Goal: Find specific page/section: Find specific page/section

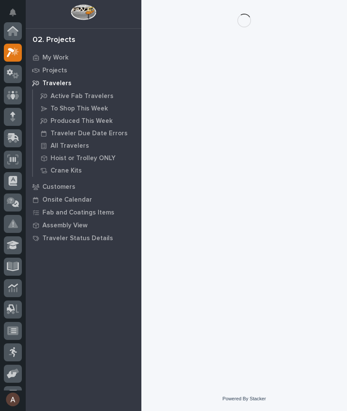
scroll to position [21, 0]
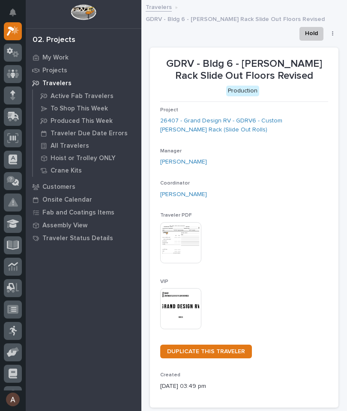
click at [14, 36] on icon at bounding box center [13, 31] width 12 height 10
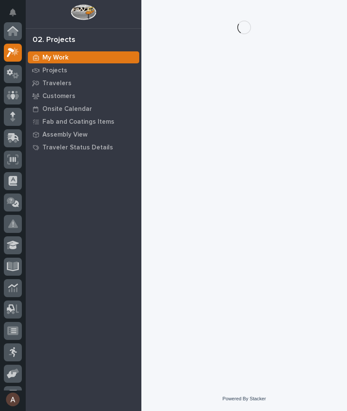
scroll to position [21, 0]
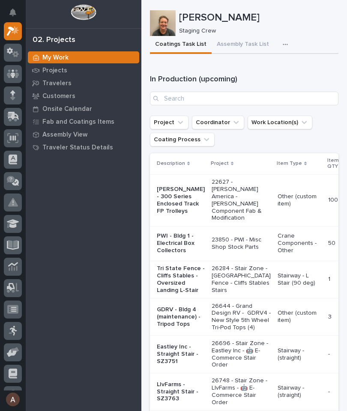
click at [286, 40] on button "button" at bounding box center [286, 44] width 19 height 17
click at [265, 63] on button "Staging Task List" at bounding box center [259, 67] width 57 height 15
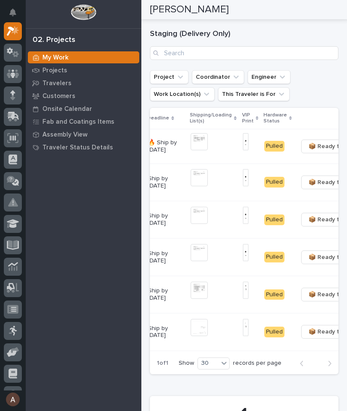
scroll to position [0, 155]
click at [201, 140] on img at bounding box center [199, 141] width 17 height 17
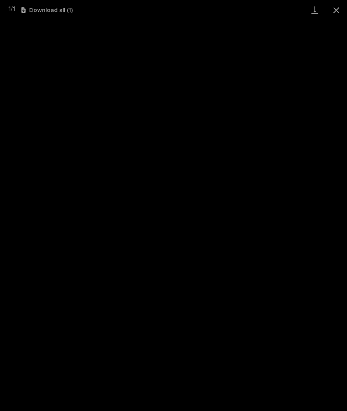
click at [317, 14] on link "Download" at bounding box center [314, 10] width 21 height 20
click at [342, 7] on button "Close gallery" at bounding box center [335, 10] width 21 height 20
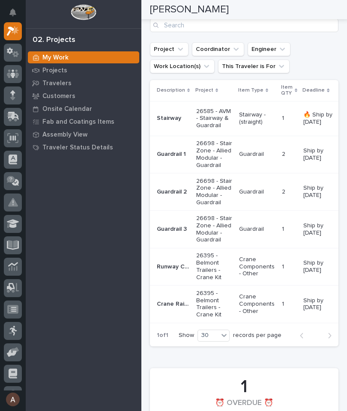
scroll to position [0, 0]
click at [173, 117] on p "Stairway" at bounding box center [170, 117] width 26 height 9
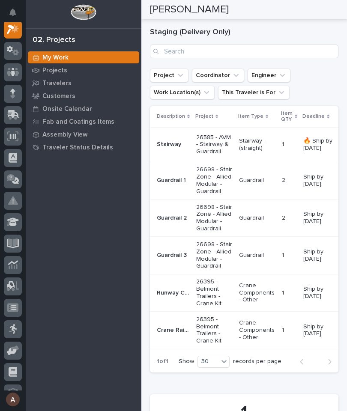
scroll to position [171, 0]
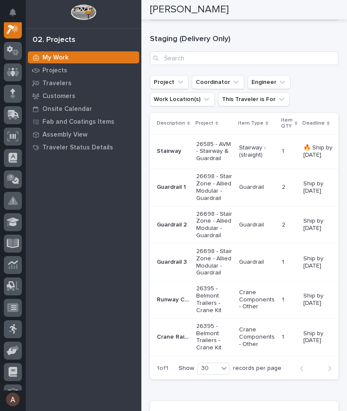
click at [179, 332] on p "Crane Rail & End Stops" at bounding box center [174, 336] width 34 height 9
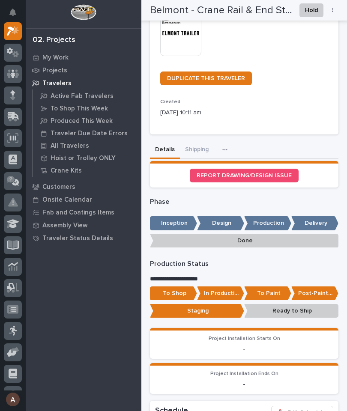
scroll to position [242, 0]
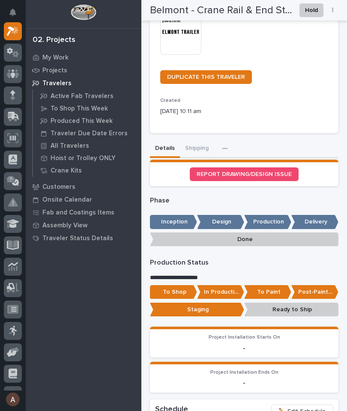
click at [197, 151] on button "Shipping" at bounding box center [197, 149] width 34 height 18
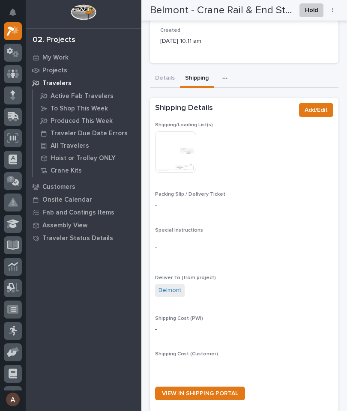
scroll to position [303, 0]
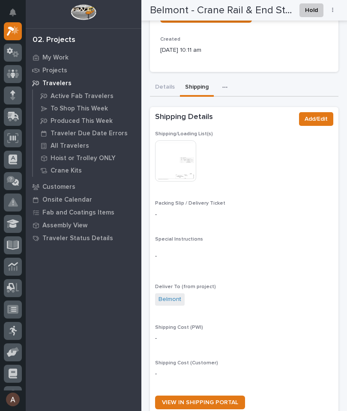
click at [186, 155] on img at bounding box center [175, 160] width 41 height 41
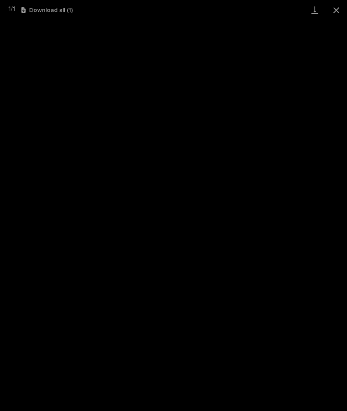
click at [341, 8] on button "Close gallery" at bounding box center [335, 10] width 21 height 20
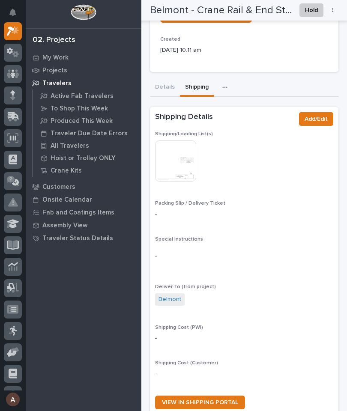
click at [18, 122] on div at bounding box center [13, 117] width 18 height 18
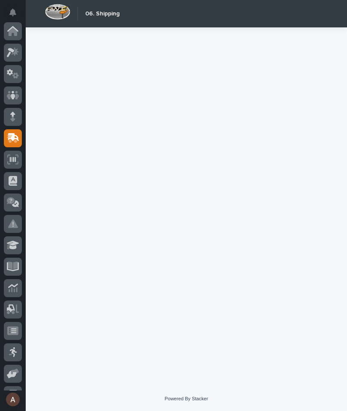
scroll to position [81, 0]
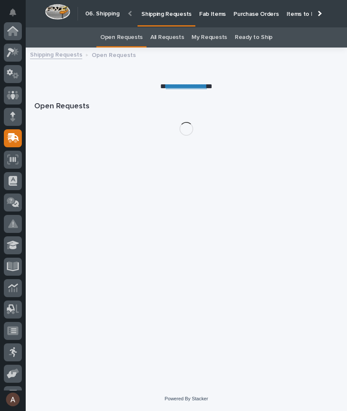
scroll to position [81, 0]
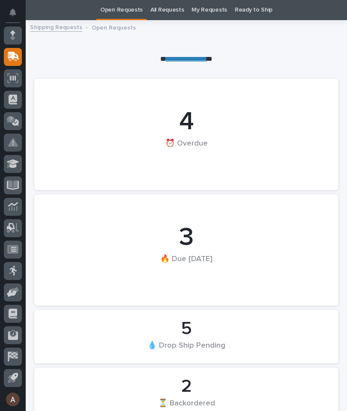
click at [16, 57] on icon at bounding box center [13, 56] width 11 height 8
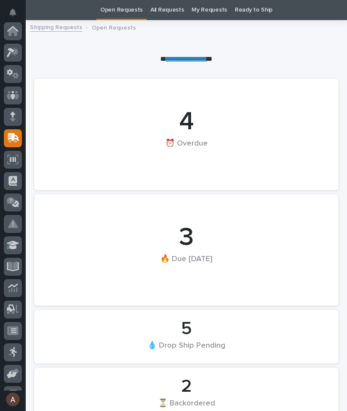
click at [13, 59] on div at bounding box center [13, 53] width 18 height 18
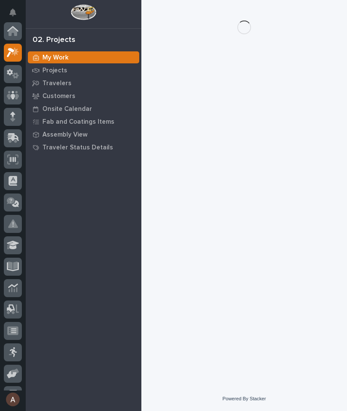
scroll to position [21, 0]
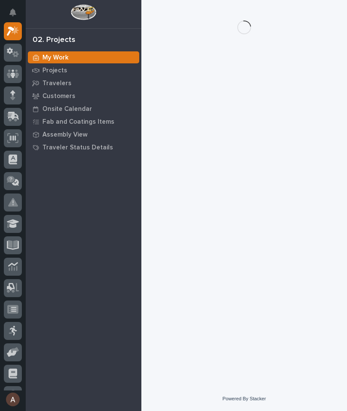
click at [13, 51] on icon at bounding box center [13, 53] width 12 height 10
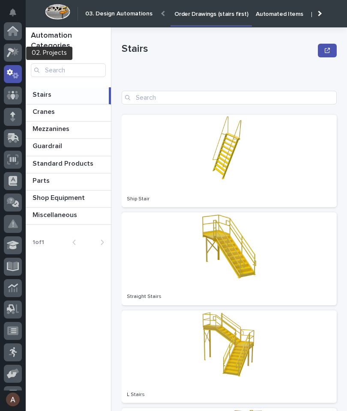
click at [14, 48] on icon at bounding box center [13, 53] width 12 height 10
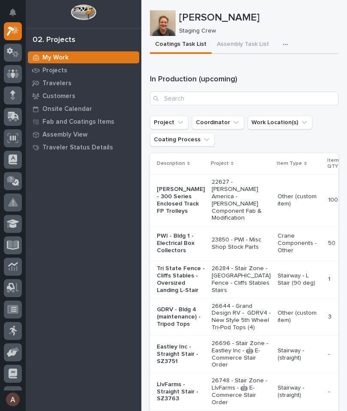
click at [283, 46] on icon "button" at bounding box center [285, 45] width 5 height 6
click at [279, 73] on button "Staging Task List" at bounding box center [259, 67] width 57 height 15
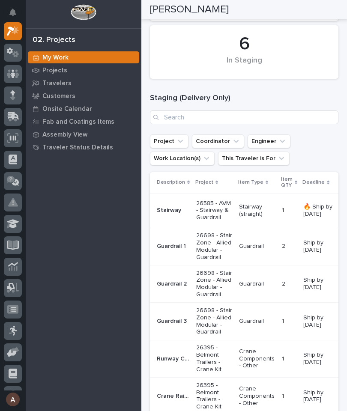
scroll to position [127, 0]
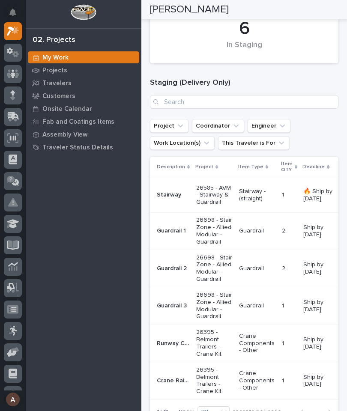
click at [169, 196] on p "Stairway" at bounding box center [170, 194] width 26 height 9
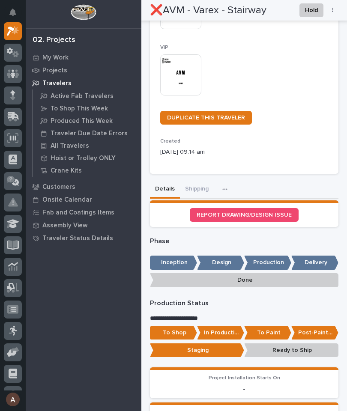
scroll to position [213, 0]
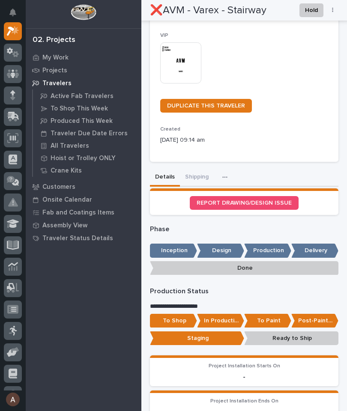
click at [200, 173] on button "Shipping" at bounding box center [197, 178] width 34 height 18
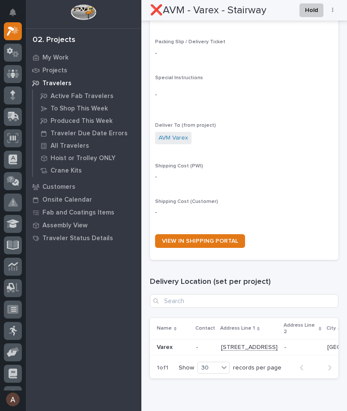
scroll to position [464, 0]
click at [199, 238] on span "VIEW IN SHIPPING PORTAL" at bounding box center [200, 241] width 76 height 6
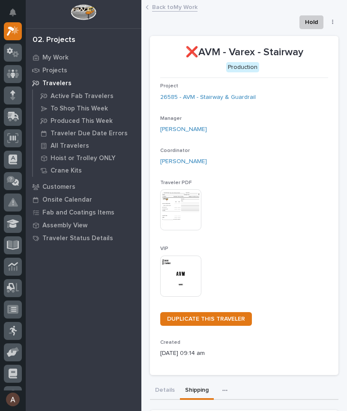
scroll to position [0, 0]
